Goal: Answer question/provide support: Ask a question

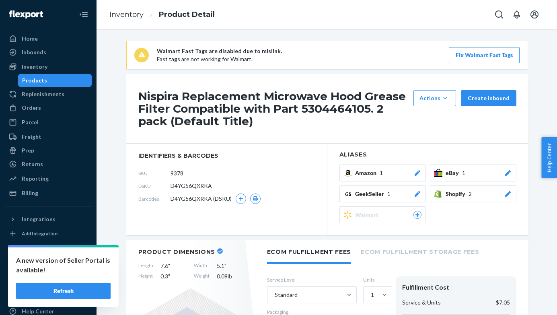
click at [75, 288] on button "Refresh" at bounding box center [63, 291] width 94 height 16
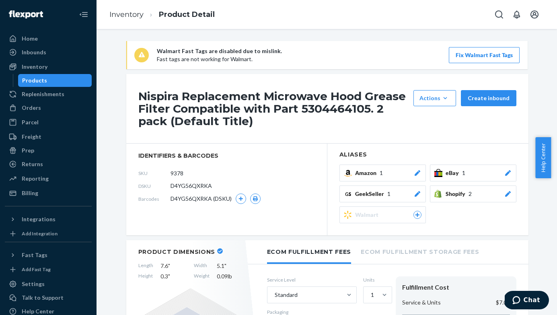
click at [504, 173] on icon at bounding box center [508, 173] width 8 height 6
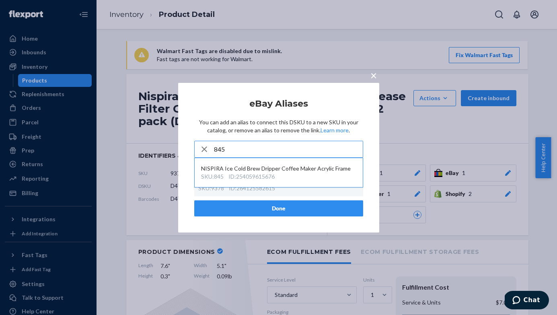
click at [283, 151] on input "845" at bounding box center [288, 149] width 149 height 16
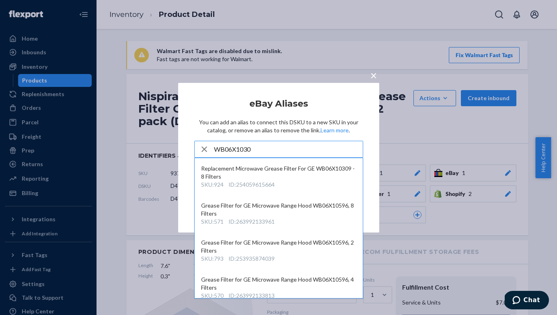
type input "WB06X10309"
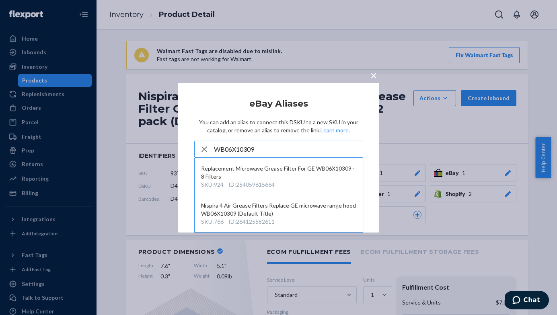
click at [82, 214] on div "× eBay Aliases You can add an alias to connect this DSKU to a new SKU in your c…" at bounding box center [278, 157] width 557 height 315
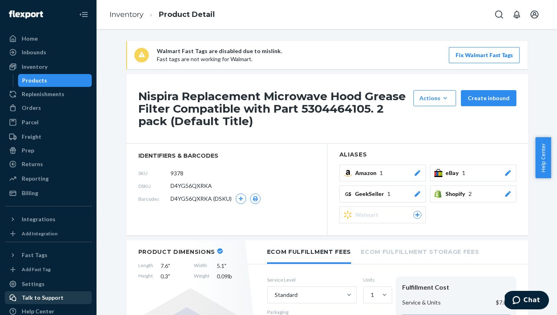
click at [57, 296] on div "Talk to Support" at bounding box center [43, 298] width 42 height 8
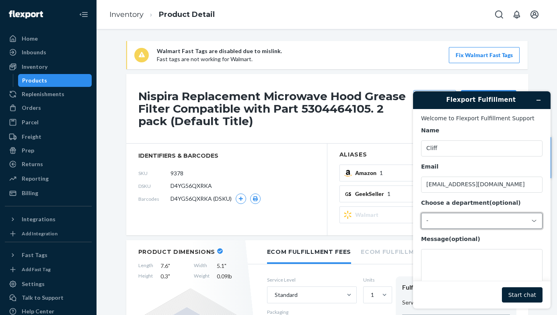
click at [464, 218] on div "-" at bounding box center [476, 220] width 101 height 7
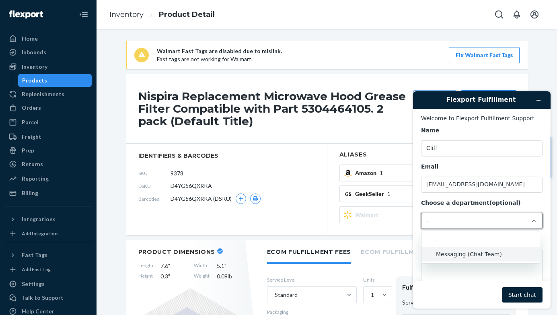
click at [460, 255] on li "Messaging (Chat Team)" at bounding box center [480, 254] width 118 height 14
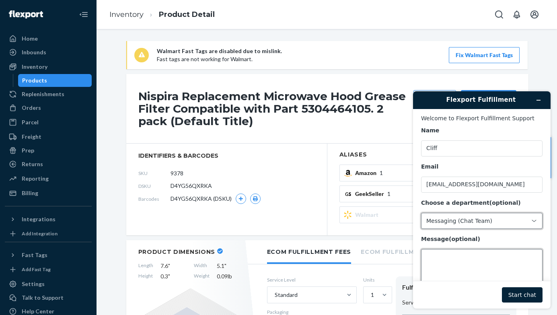
click at [456, 261] on textarea "Message (optional)" at bounding box center [481, 271] width 121 height 45
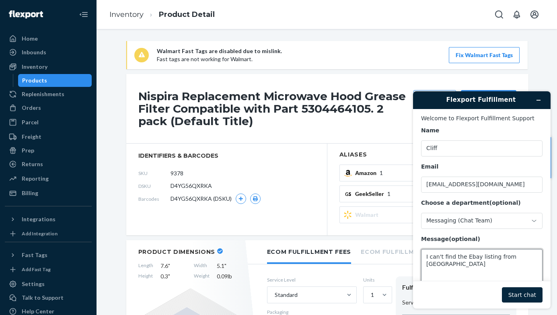
type textarea "I can't find the Ebay listing from Flexport"
click at [517, 296] on button "Start chat" at bounding box center [522, 294] width 41 height 15
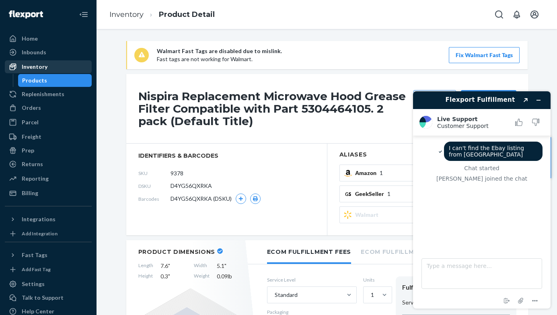
click at [43, 67] on div "Inventory" at bounding box center [35, 67] width 26 height 8
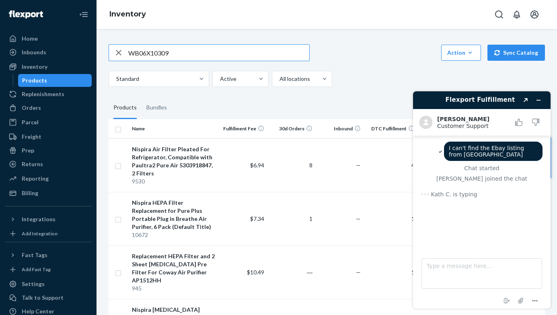
type input "WB06X10309"
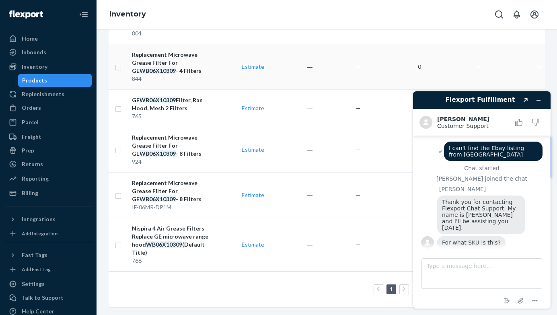
scroll to position [391, 0]
click at [468, 274] on textarea "Type a message here..." at bounding box center [481, 273] width 121 height 31
type textarea "SKU number in Ebay is 845"
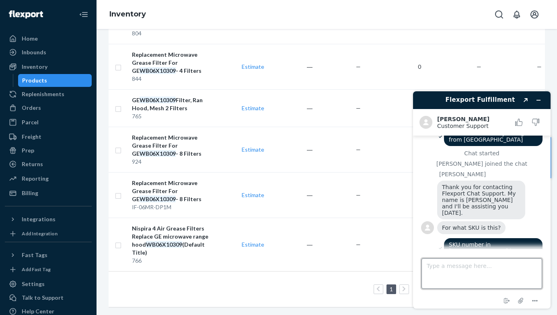
scroll to position [90, 0]
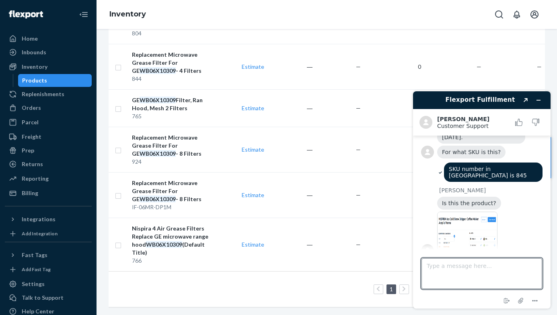
click at [467, 228] on img at bounding box center [467, 234] width 60 height 45
click at [483, 283] on textarea "Type a message here..." at bounding box center [481, 273] width 121 height 31
type textarea "n"
type textarea "it's not"
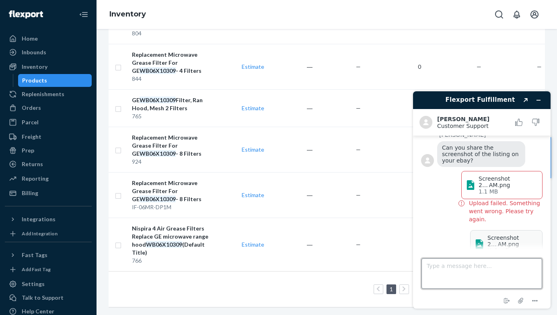
scroll to position [240, 0]
click at [521, 275] on textarea "Type a message here..." at bounding box center [481, 273] width 121 height 31
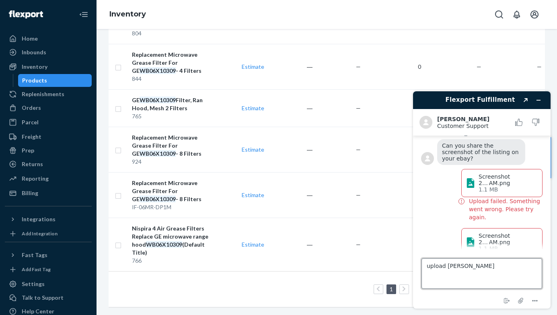
type textarea "upload failed"
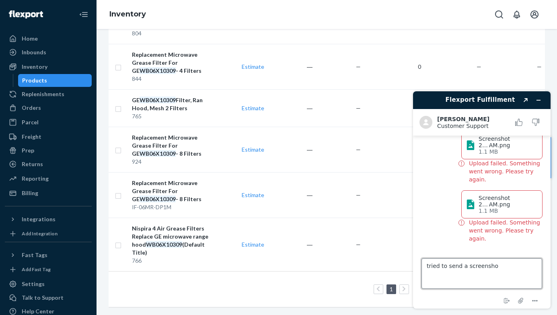
type textarea "tried to send a screenshot"
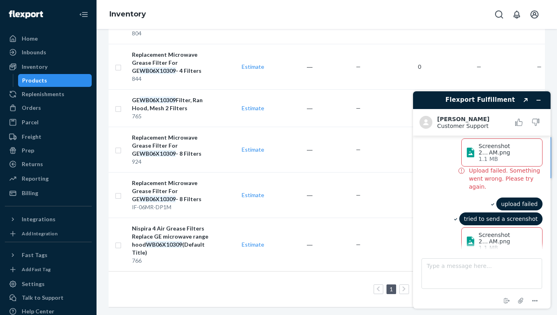
scroll to position [432, 0]
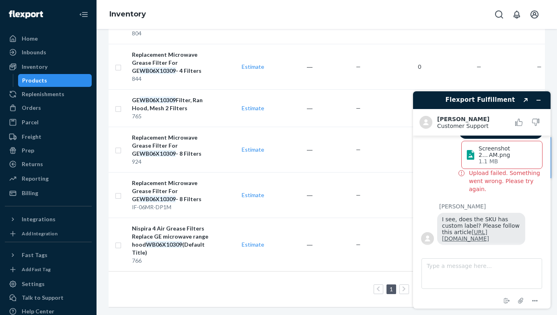
click at [487, 229] on link "https://support.portal.flexport.com/hc/en-us/articles/360049505254-How-to-add-a…" at bounding box center [465, 235] width 47 height 13
click at [493, 277] on textarea "Type a message here..." at bounding box center [481, 273] width 121 height 31
type textarea "I don't see selling manager"
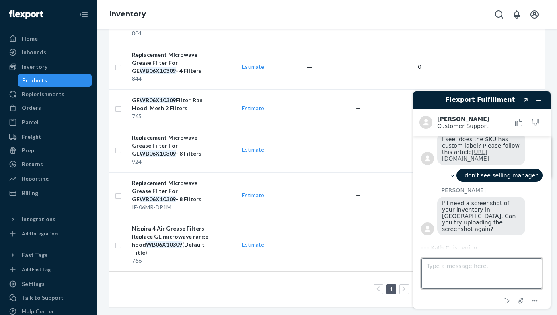
scroll to position [498, 0]
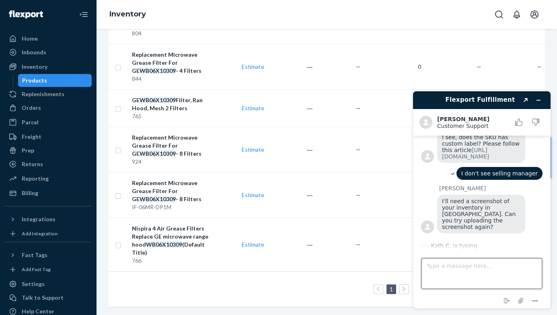
click at [480, 268] on textarea "Type a message here..." at bounding box center [481, 273] width 121 height 31
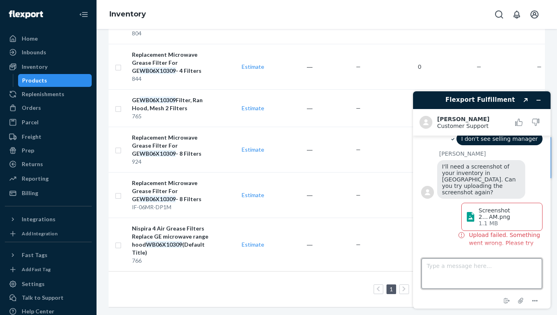
scroll to position [535, 0]
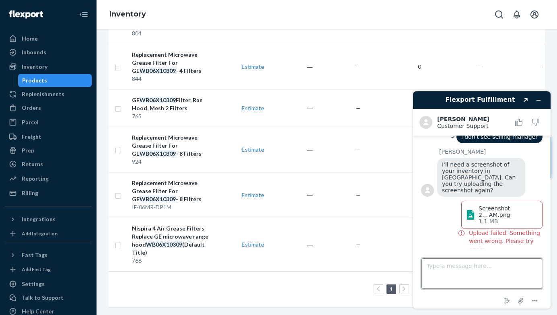
click at [496, 277] on textarea "Type a message here..." at bounding box center [481, 273] width 121 height 31
type textarea "it doesn't work....."
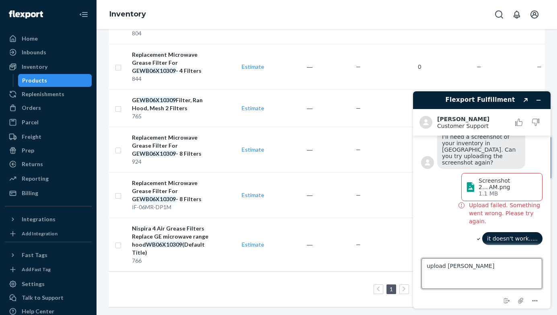
type textarea "upload failed"
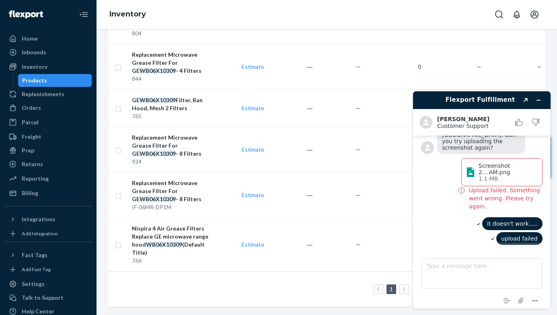
scroll to position [587, 0]
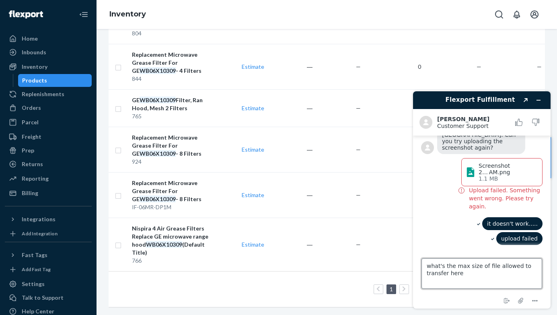
type textarea "what's the max size of file allowed to transfer here?"
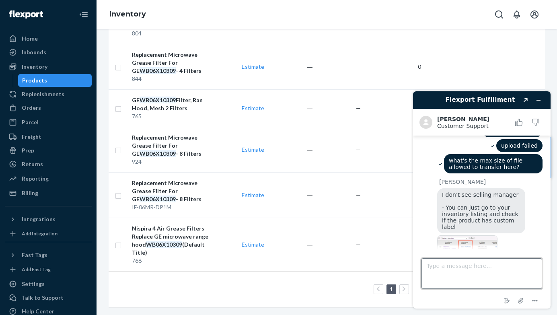
scroll to position [710, 0]
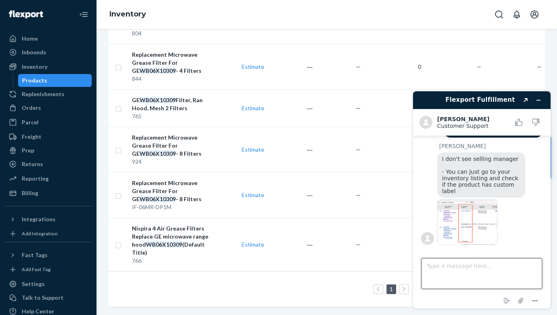
click at [483, 265] on textarea "Type a message here..." at bounding box center [481, 273] width 121 height 31
type textarea "Yes it has"
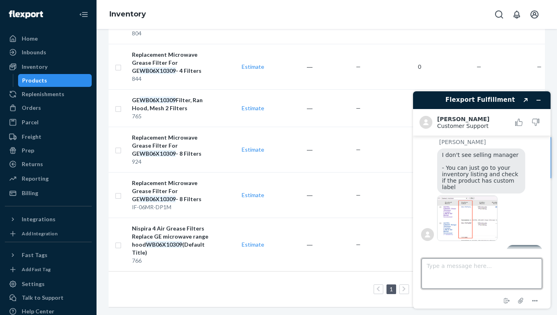
scroll to position [727, 0]
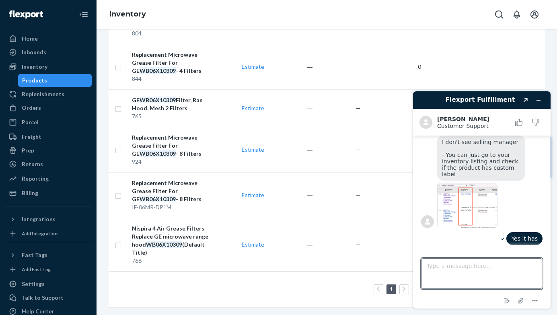
click at [492, 195] on img at bounding box center [467, 205] width 60 height 45
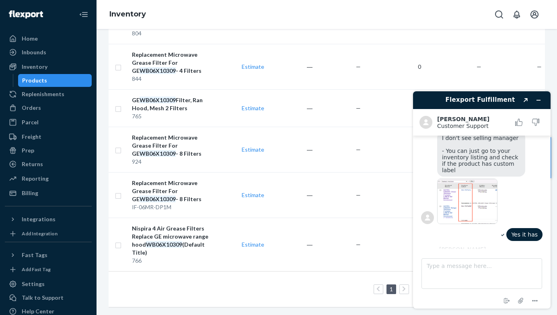
scroll to position [830, 0]
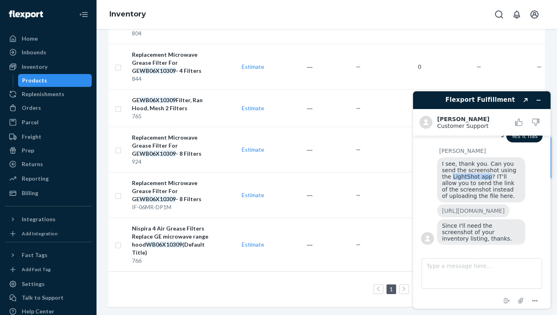
drag, startPoint x: 453, startPoint y: 177, endPoint x: 488, endPoint y: 175, distance: 35.0
click at [488, 175] on span "I see, thank you. Can you send the screenshot using the LightShot app? IT'll al…" at bounding box center [480, 179] width 76 height 39
click at [471, 212] on link "https://prnt.sc/" at bounding box center [473, 210] width 63 height 6
click at [479, 271] on textarea "Type a message here..." at bounding box center [481, 273] width 121 height 31
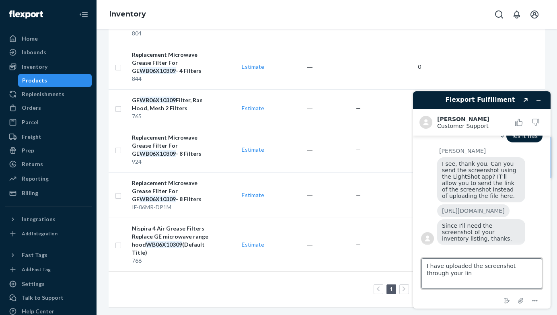
type textarea "I have uploaded the screenshot through your link"
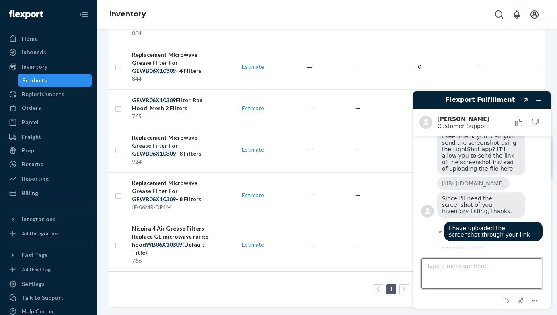
scroll to position [881, 0]
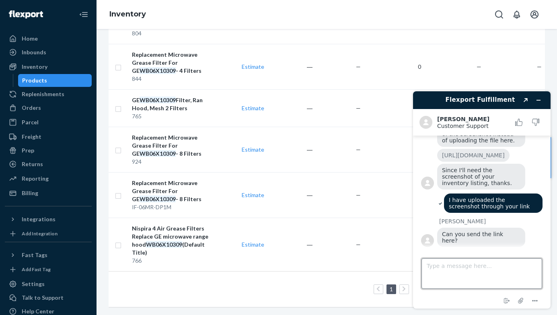
click at [471, 270] on textarea "Type a message here..." at bounding box center [481, 273] width 121 height 31
paste textarea "https://prnt.sc/xzl2HFb0kxxM"
type textarea "https://prnt.sc/xzl2HFb0kxxM"
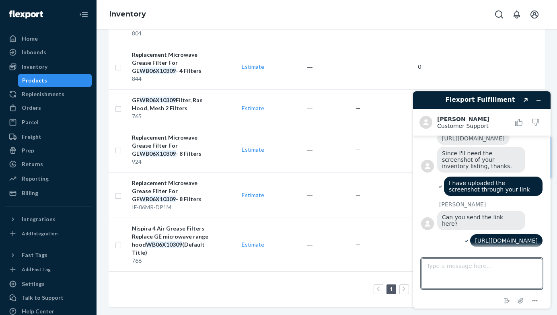
click at [474, 142] on link "https://prnt.sc/" at bounding box center [473, 138] width 63 height 6
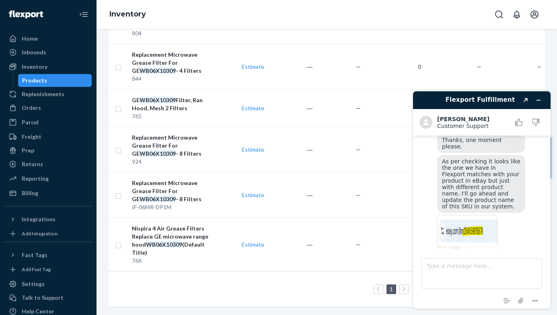
scroll to position [1040, 0]
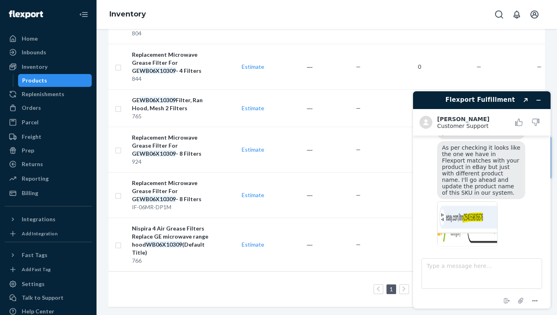
click at [488, 201] on img at bounding box center [467, 223] width 60 height 45
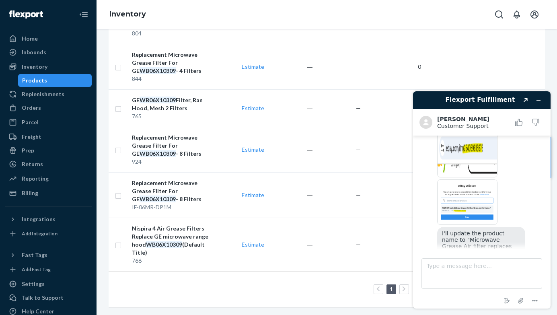
scroll to position [1115, 0]
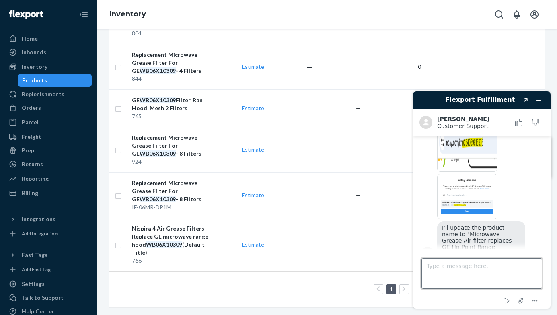
click at [493, 271] on textarea "Type a message here..." at bounding box center [481, 273] width 121 height 31
type textarea "let me check"
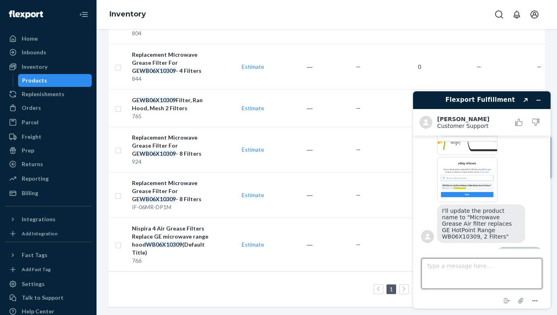
scroll to position [1160, 0]
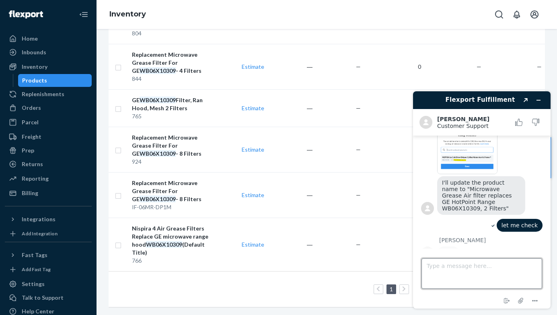
click at [486, 260] on textarea "Type a message here..." at bounding box center [481, 273] width 121 height 31
paste textarea "Aliases"
type textarea "I'm still not seeing that when adding Aliases"
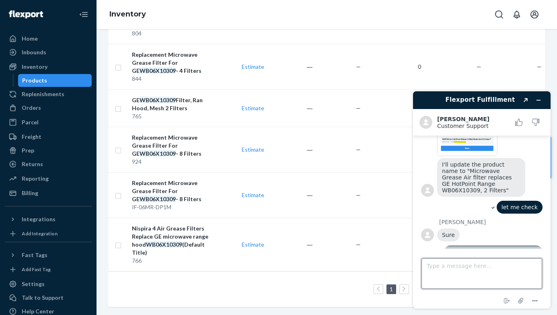
scroll to position [1258, 0]
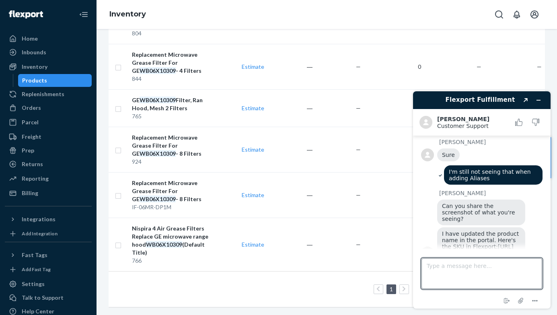
click at [489, 243] on link "https://portal.flexport.com/inventory/DJA7R4U2N2B" at bounding box center [478, 249] width 72 height 13
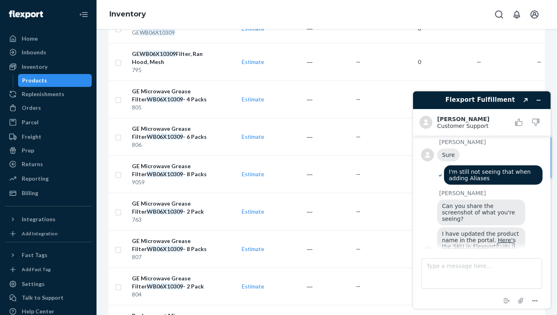
scroll to position [0, 0]
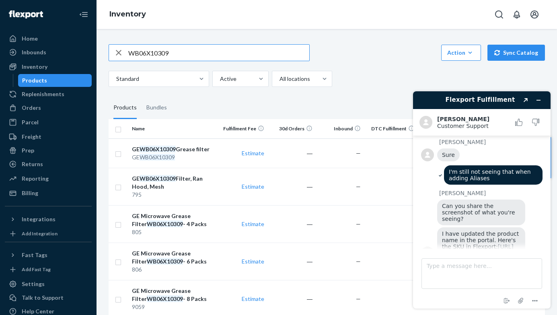
drag, startPoint x: 190, startPoint y: 53, endPoint x: 130, endPoint y: 52, distance: 59.9
click at [130, 52] on input "WB06X10309" at bounding box center [218, 53] width 181 height 16
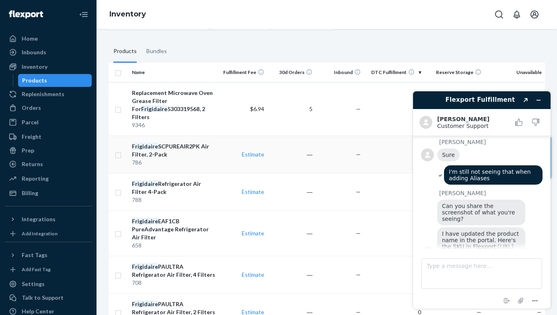
scroll to position [58, 0]
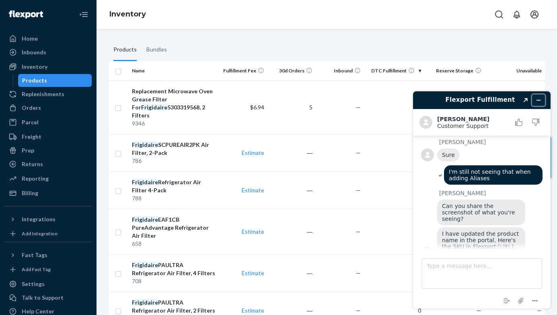
click at [541, 102] on button "Minimize widget" at bounding box center [538, 99] width 13 height 11
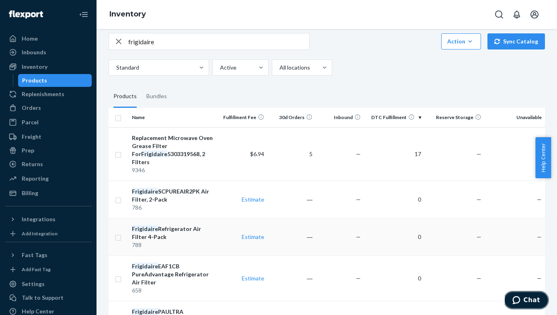
scroll to position [0, 0]
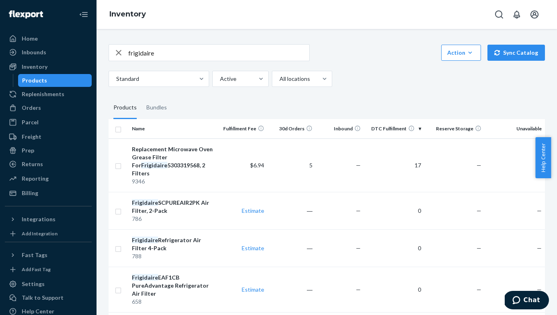
click at [155, 58] on input "frigidaire" at bounding box center [218, 53] width 181 height 16
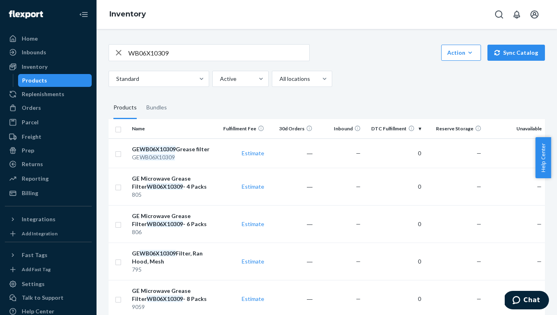
click at [177, 60] on input "WB06X10309" at bounding box center [218, 53] width 181 height 16
type input "frigidaire"
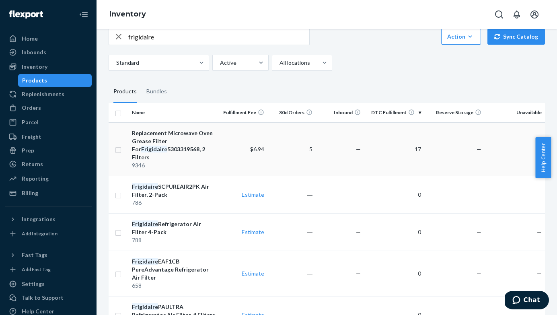
scroll to position [17, 0]
click at [187, 147] on div "Replacement Microwave Oven Grease Filter For Frigidaire 5303319568, 2 Filters" at bounding box center [174, 144] width 84 height 32
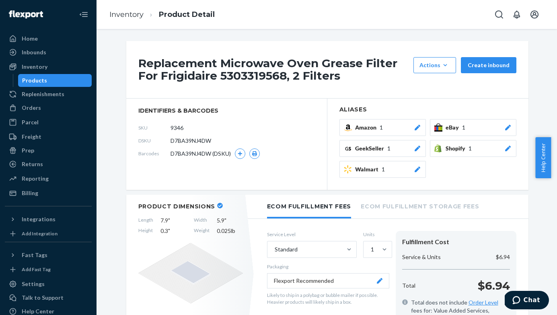
click at [507, 124] on div at bounding box center [508, 127] width 8 height 8
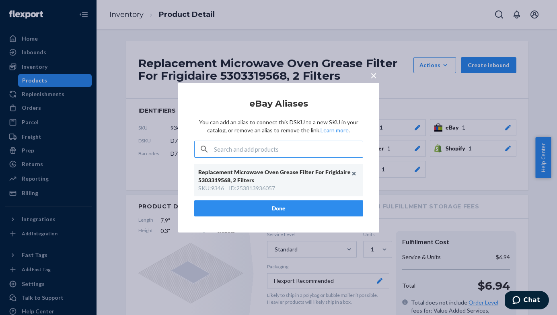
click at [374, 77] on span "×" at bounding box center [373, 75] width 6 height 14
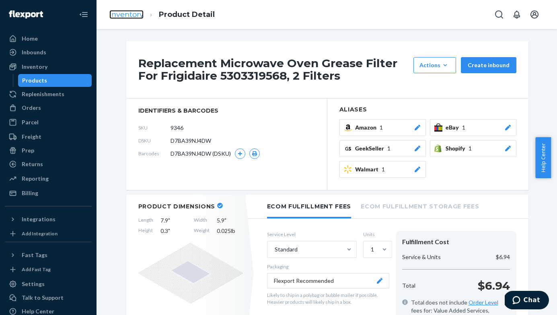
click at [131, 16] on link "Inventory" at bounding box center [126, 14] width 34 height 9
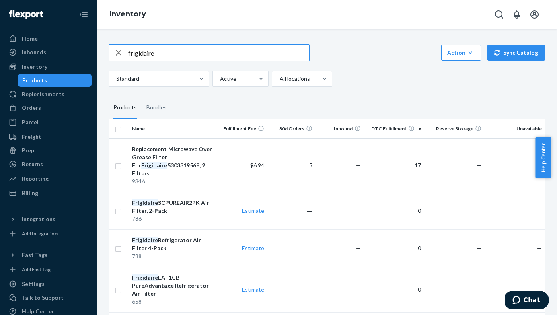
click at [211, 54] on input "frigidaire" at bounding box center [218, 53] width 181 height 16
type input "microwave"
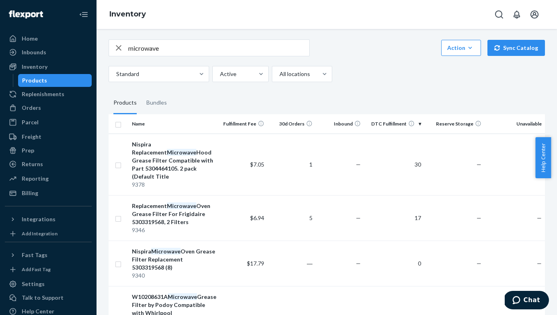
scroll to position [5, 0]
click at [189, 151] on div "Nispira Replacement Microwave Hood Grease Filter Compatible with Part 530446410…" at bounding box center [174, 160] width 84 height 40
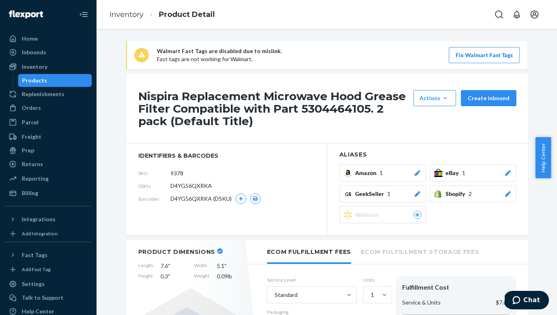
click at [503, 138] on div "Nispira Replacement Microwave Hood Grease Filter Compatible with Part 530446410…" at bounding box center [327, 109] width 402 height 70
click at [504, 172] on icon at bounding box center [508, 173] width 8 height 6
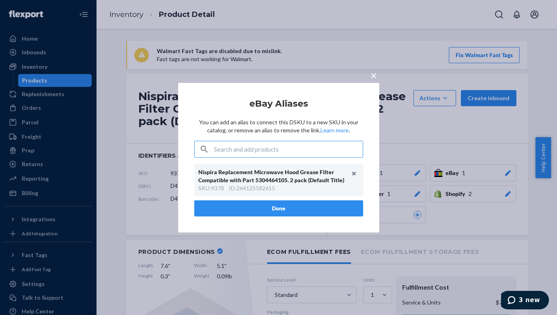
click at [374, 78] on span "×" at bounding box center [373, 75] width 6 height 14
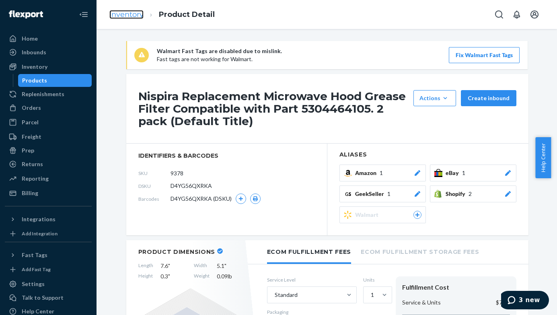
click at [134, 13] on link "Inventory" at bounding box center [126, 14] width 34 height 9
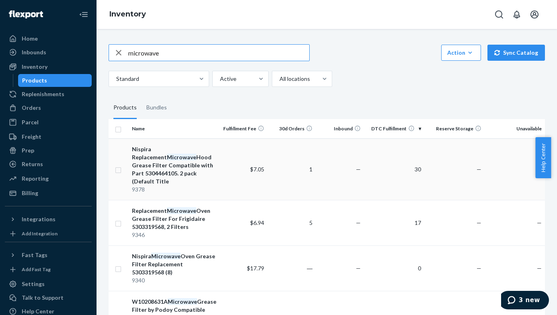
click at [191, 158] on div "Nispira Replacement Microwave Hood Grease Filter Compatible with Part 530446410…" at bounding box center [174, 165] width 84 height 40
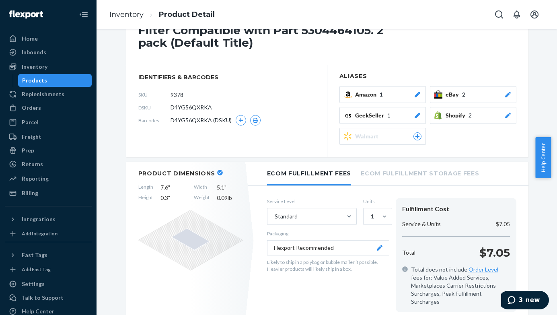
scroll to position [80, 0]
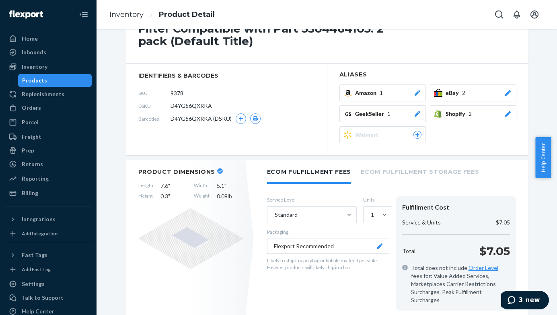
click at [507, 93] on icon at bounding box center [508, 93] width 8 height 6
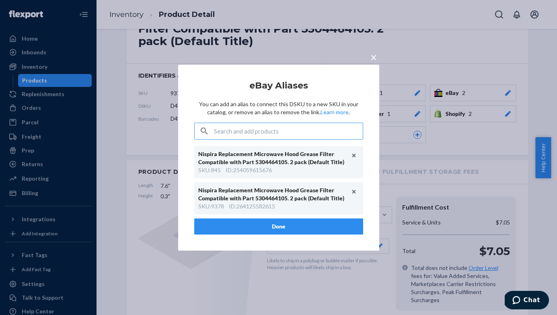
click at [375, 56] on span "×" at bounding box center [373, 57] width 6 height 14
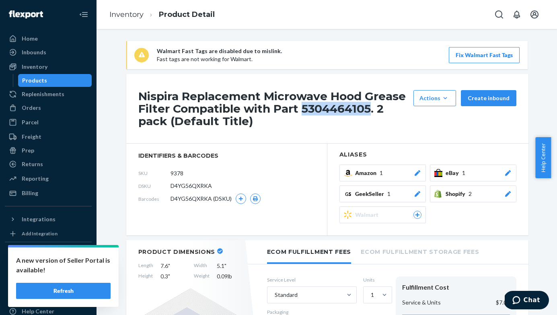
scroll to position [9, 0]
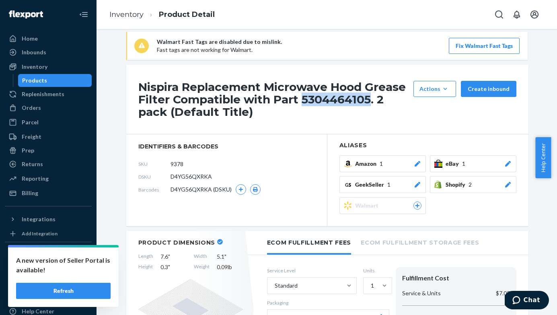
click at [505, 164] on icon at bounding box center [508, 164] width 6 height 6
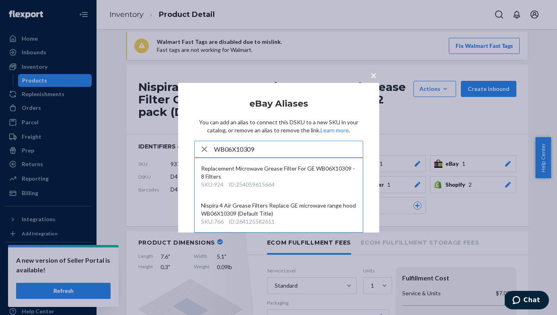
click at [280, 103] on h2 "eBay Aliases" at bounding box center [278, 104] width 169 height 10
copy h2 "Aliases"
click at [308, 150] on input "WB06X10309" at bounding box center [288, 149] width 149 height 16
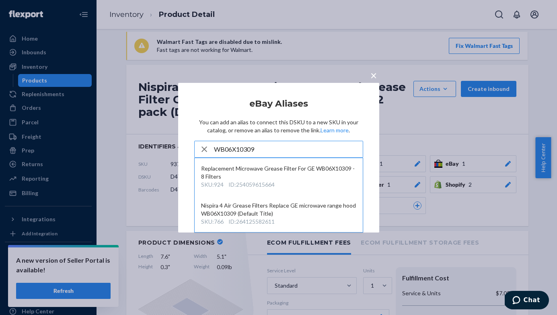
click at [308, 150] on input "WB06X10309" at bounding box center [288, 149] width 149 height 16
paste input "Aliases"
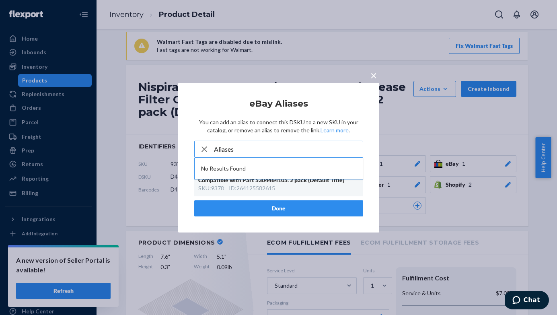
click at [271, 148] on input "Aliases" at bounding box center [288, 149] width 149 height 16
paste input "254059615676"
type input "254059615676"
click at [372, 74] on span "×" at bounding box center [373, 75] width 6 height 14
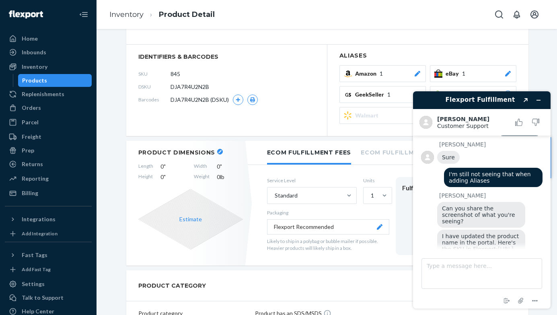
scroll to position [79, 0]
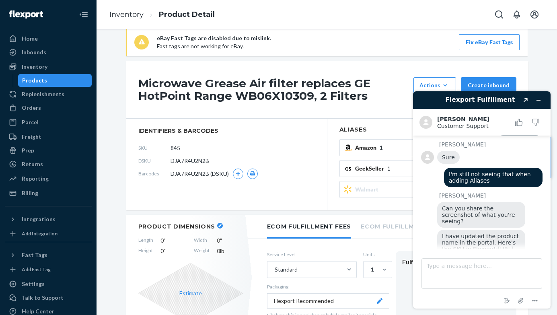
click at [477, 246] on link "https://portal.flexport.com/inventory/DJA7R4U2N2B" at bounding box center [478, 252] width 72 height 13
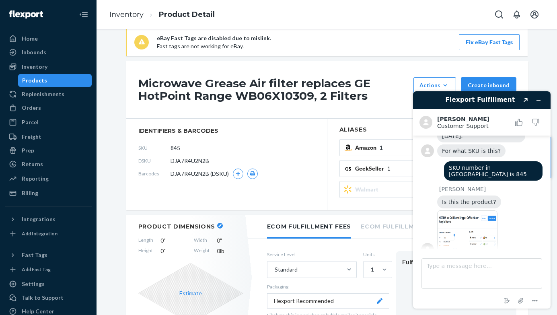
scroll to position [95, 0]
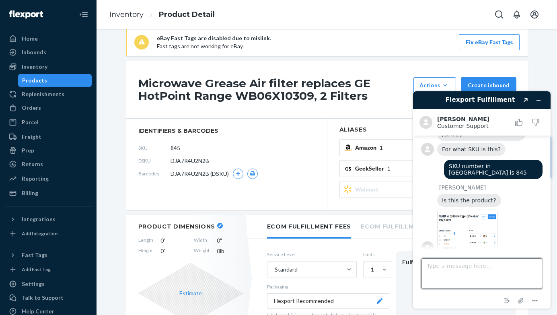
click at [501, 270] on textarea "Type a message here..." at bounding box center [481, 273] width 121 height 31
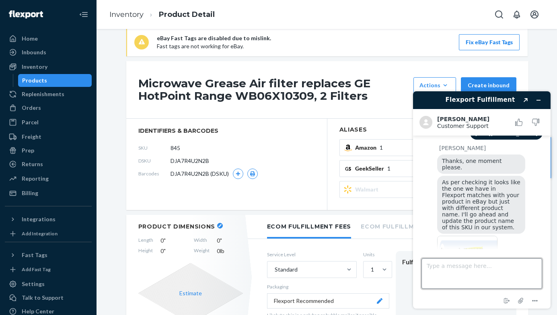
scroll to position [1021, 0]
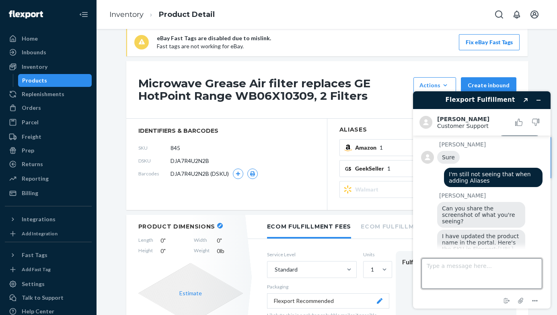
click at [477, 270] on textarea "Type a message here..." at bounding box center [481, 273] width 121 height 31
type textarea "We had inventory under the SKU in Flexport, now I can't find it"
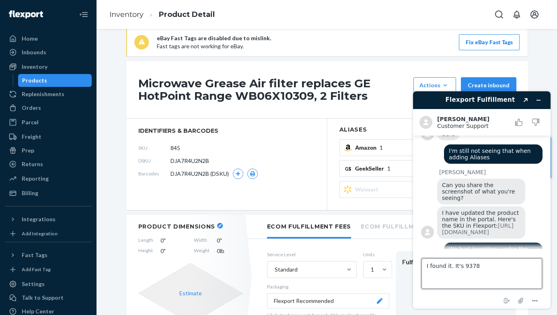
type textarea "I found it. It's 9378"
click at [133, 19] on li "Inventory" at bounding box center [126, 15] width 34 height 10
click at [487, 260] on textarea "I found it. It's 9378" at bounding box center [481, 273] width 121 height 31
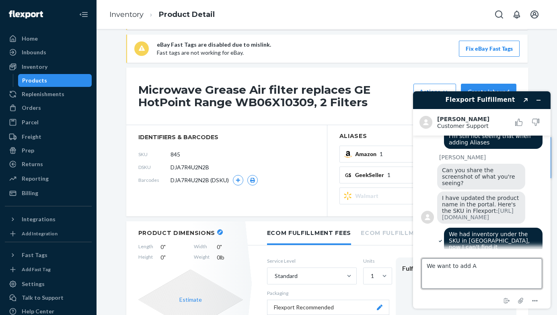
scroll to position [72, 0]
type textarea "We want to add Aliases 845 to this SKU"
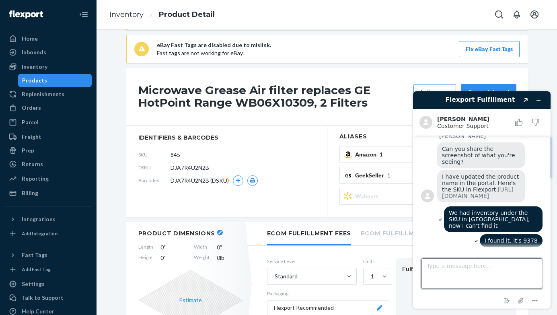
scroll to position [1082, 0]
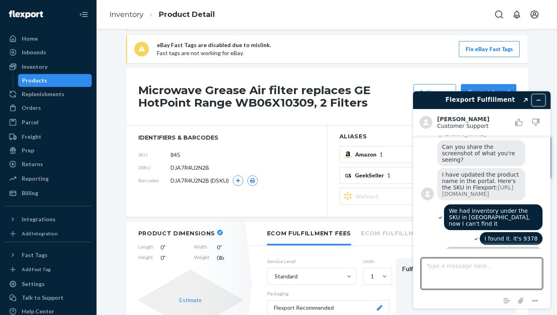
click at [537, 100] on icon "Minimize widget" at bounding box center [539, 100] width 4 height 0
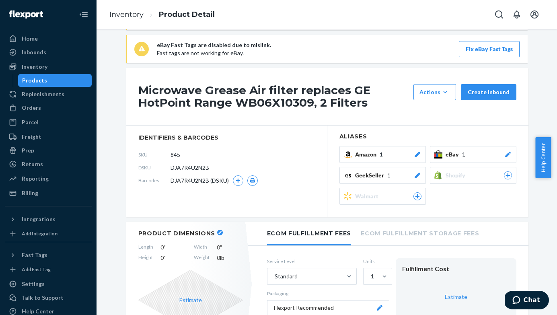
click at [507, 150] on div at bounding box center [508, 154] width 8 height 8
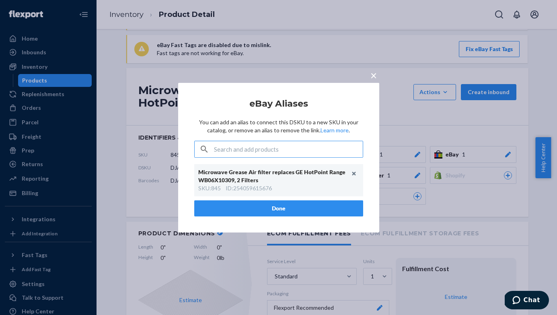
scroll to position [171, 0]
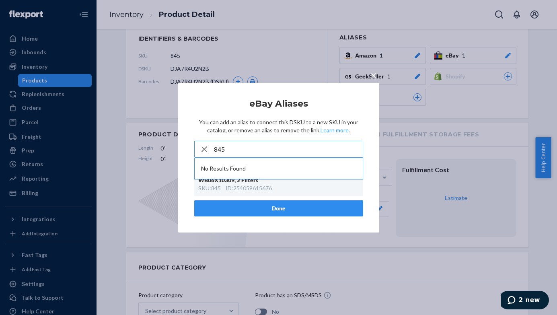
type input "845"
click at [374, 180] on div "× eBay Aliases You can add an alias to connect this DSKU to a new SKU in your c…" at bounding box center [278, 157] width 201 height 150
click at [329, 146] on input "845" at bounding box center [288, 149] width 149 height 16
click at [355, 104] on h2 "eBay Aliases" at bounding box center [278, 104] width 169 height 10
click at [371, 77] on span "×" at bounding box center [373, 75] width 6 height 14
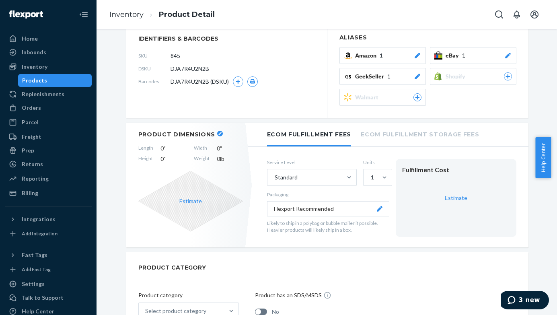
click at [508, 53] on icon at bounding box center [508, 56] width 8 height 6
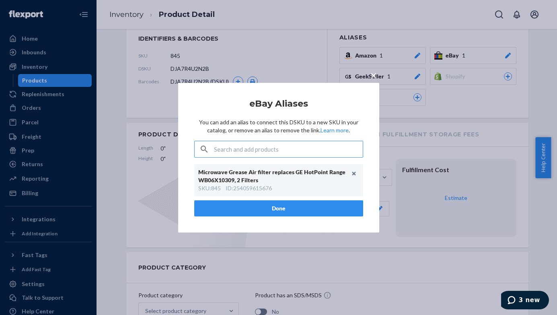
click at [375, 78] on span "×" at bounding box center [373, 75] width 6 height 14
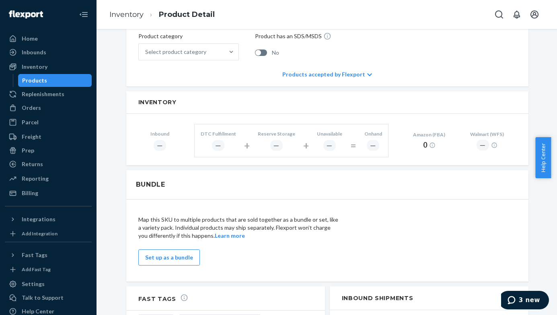
scroll to position [0, 0]
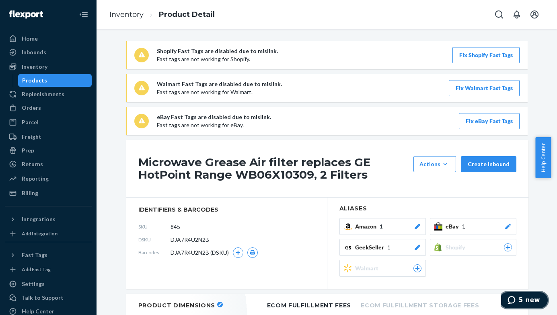
click at [530, 300] on span "5 new" at bounding box center [529, 299] width 21 height 7
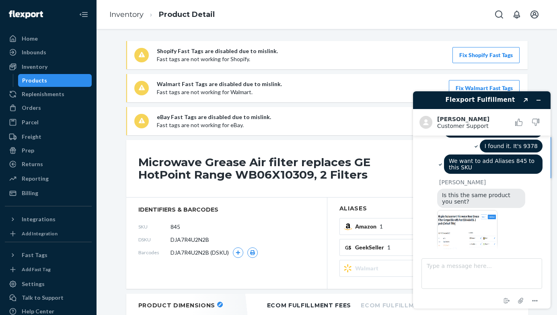
scroll to position [1180, 0]
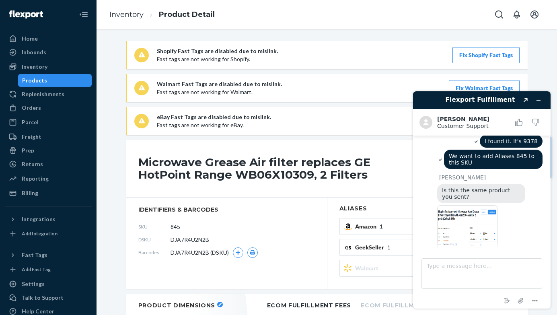
click at [485, 207] on img at bounding box center [467, 227] width 60 height 45
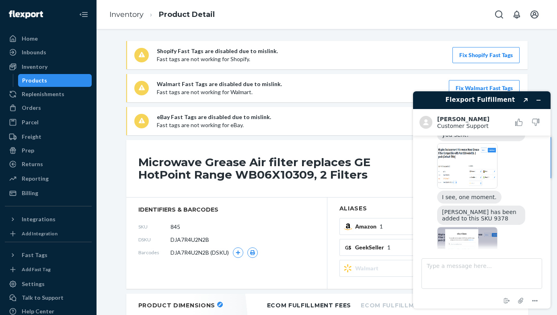
scroll to position [1246, 0]
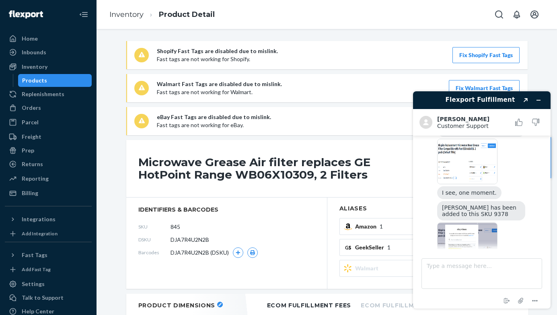
click at [475, 222] on img at bounding box center [467, 244] width 60 height 45
click at [462, 267] on textarea "Type a message here..." at bounding box center [481, 273] width 121 height 31
type textarea "ok thanks"
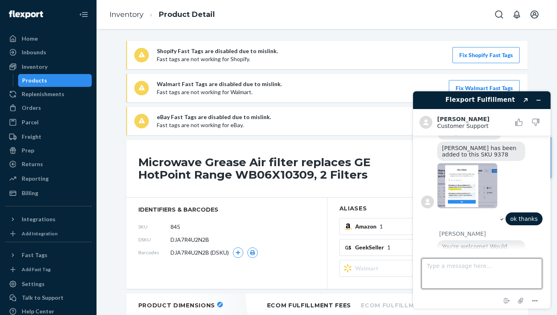
scroll to position [1304, 0]
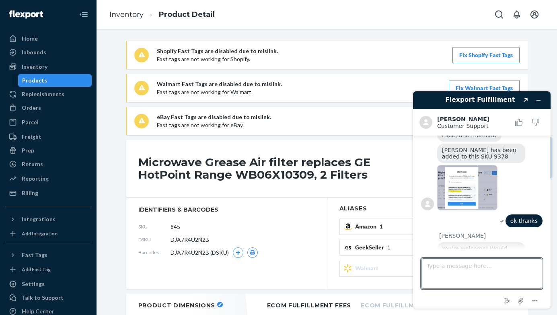
click at [134, 8] on ol "Inventory Product Detail" at bounding box center [162, 15] width 118 height 24
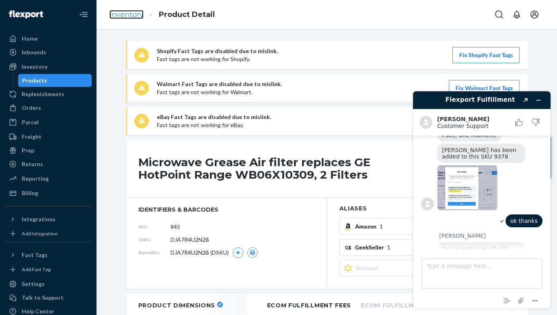
click at [131, 13] on link "Inventory" at bounding box center [126, 14] width 34 height 9
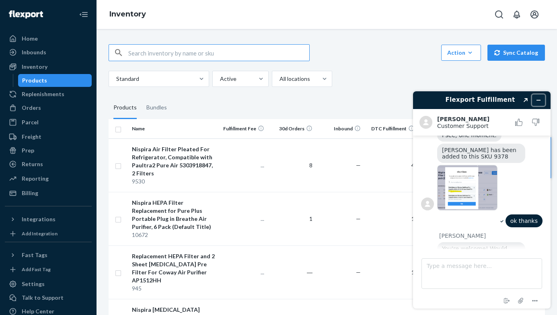
click at [537, 99] on icon "Minimize widget" at bounding box center [539, 100] width 6 height 6
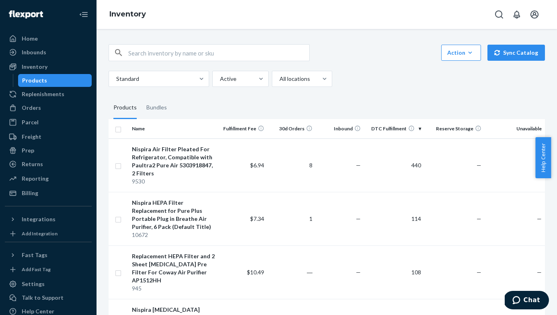
click at [185, 51] on input "text" at bounding box center [218, 53] width 181 height 16
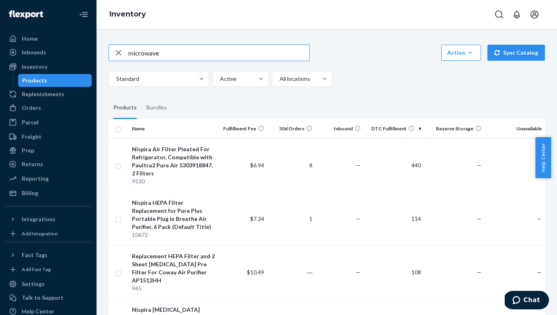
type input "microwave"
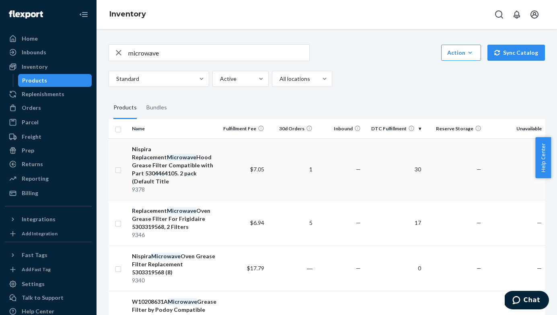
click at [195, 154] on em "Microwave" at bounding box center [181, 157] width 29 height 7
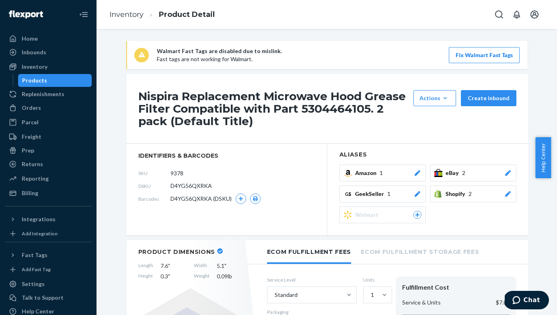
click at [504, 170] on icon at bounding box center [508, 173] width 8 height 6
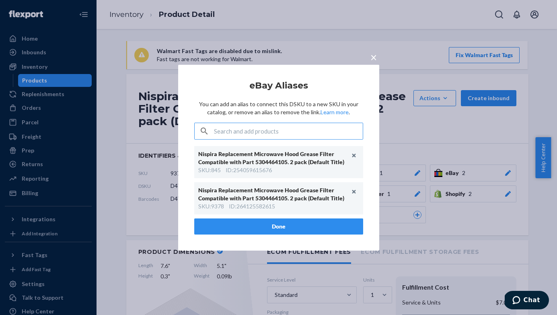
click at [375, 60] on span "×" at bounding box center [373, 57] width 6 height 14
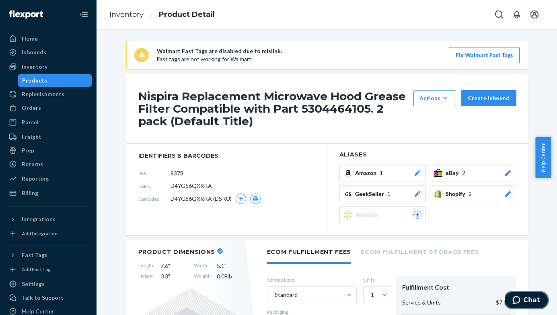
click at [524, 300] on span "Chat" at bounding box center [517, 300] width 11 height 8
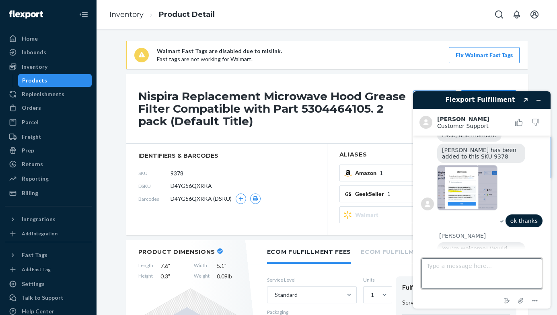
click at [478, 267] on textarea "Type a message here..." at bounding box center [481, 273] width 121 height 31
type textarea "that's all"
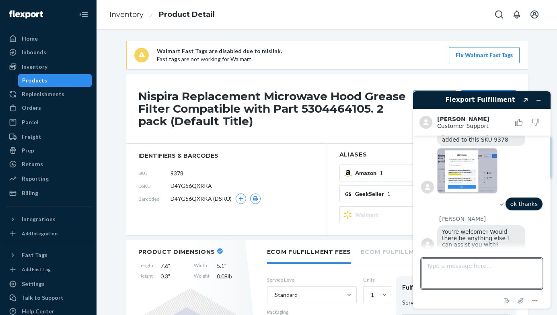
click at [445, 27] on div "Inventory Product Detail" at bounding box center [327, 14] width 460 height 29
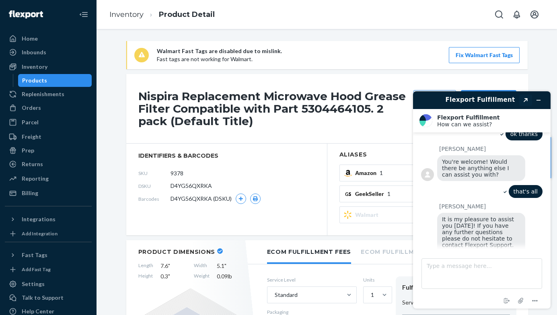
scroll to position [1425, 0]
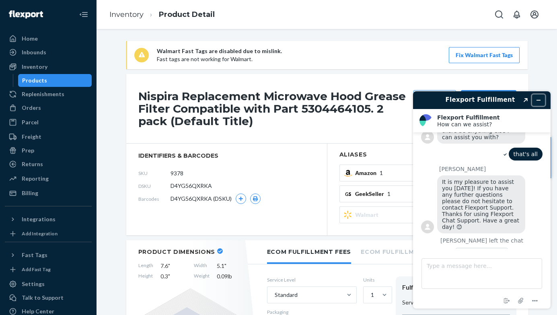
click at [539, 101] on icon "Minimize widget" at bounding box center [539, 100] width 6 height 6
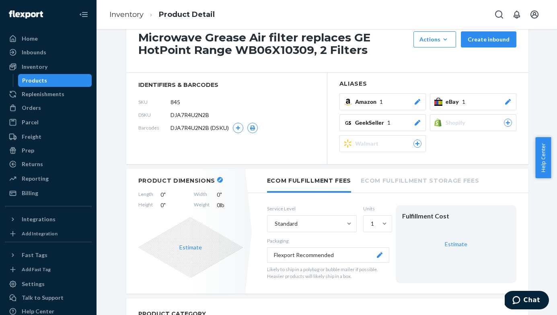
scroll to position [3, 0]
